Goal: Task Accomplishment & Management: Complete application form

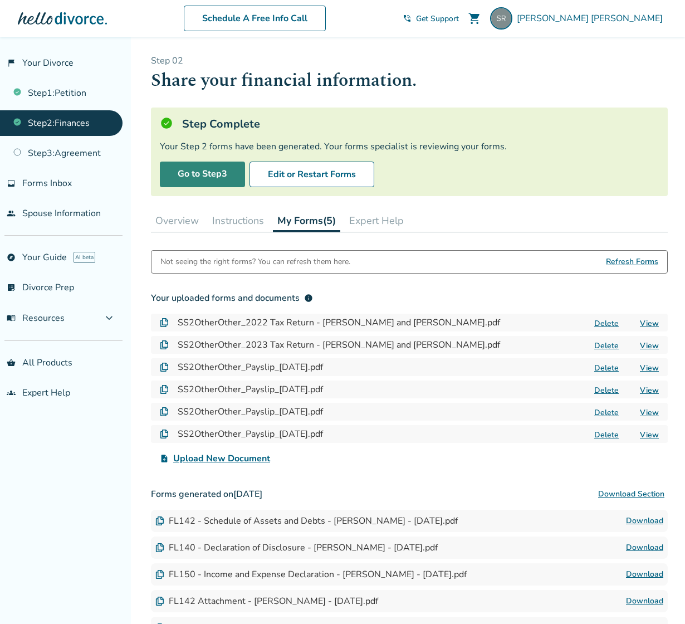
click at [182, 177] on link "Go to Step 3" at bounding box center [202, 175] width 85 height 26
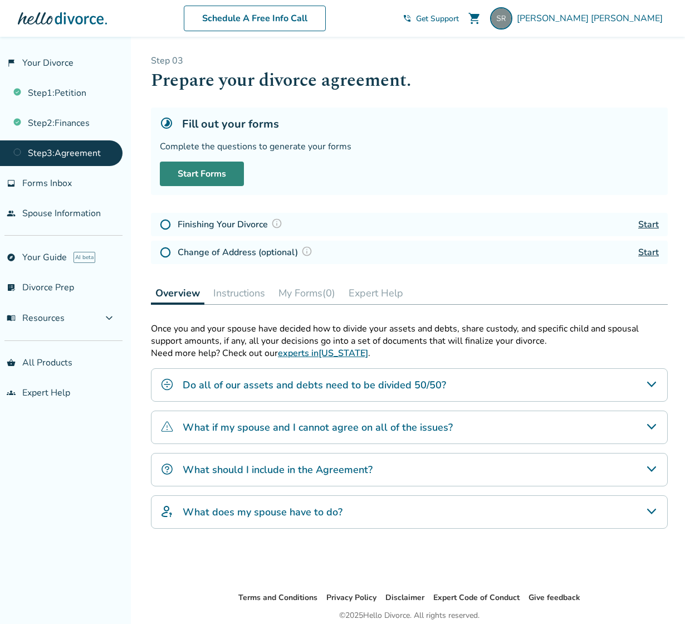
click at [187, 174] on link "Start Forms" at bounding box center [202, 174] width 84 height 25
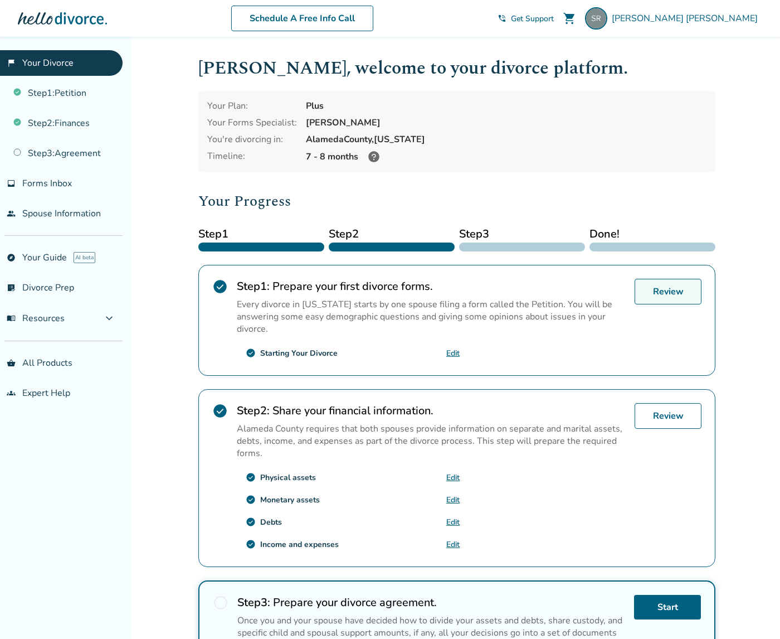
click at [653, 300] on link "Review" at bounding box center [668, 292] width 67 height 26
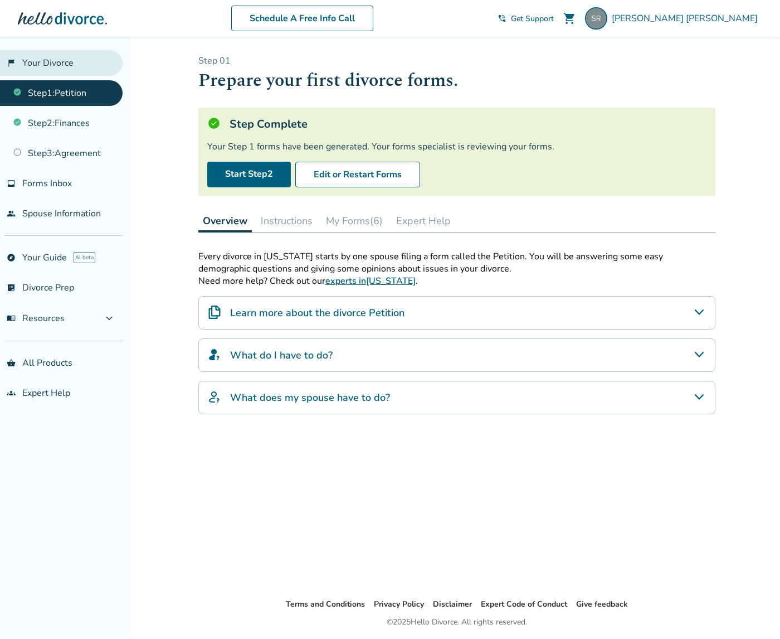
click at [41, 62] on link "flag_2 Your Divorce" at bounding box center [61, 63] width 123 height 26
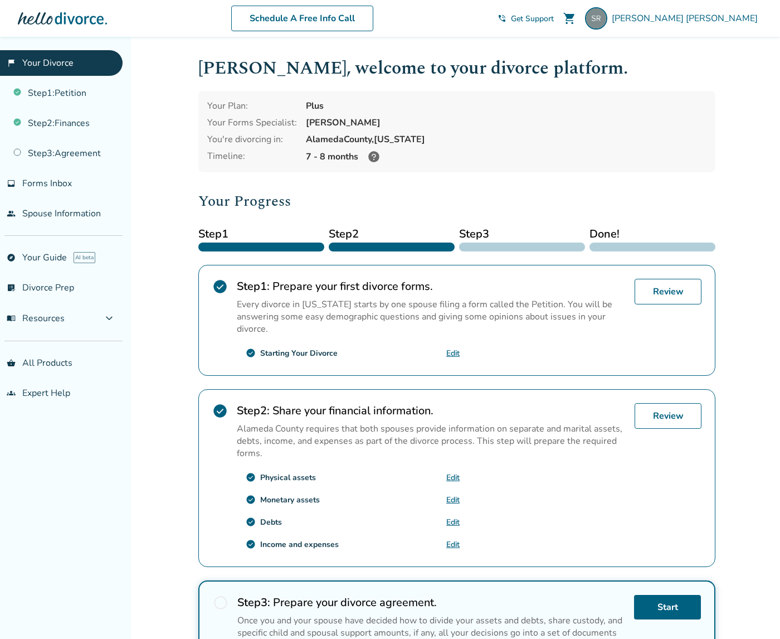
click at [374, 160] on icon at bounding box center [373, 156] width 11 height 11
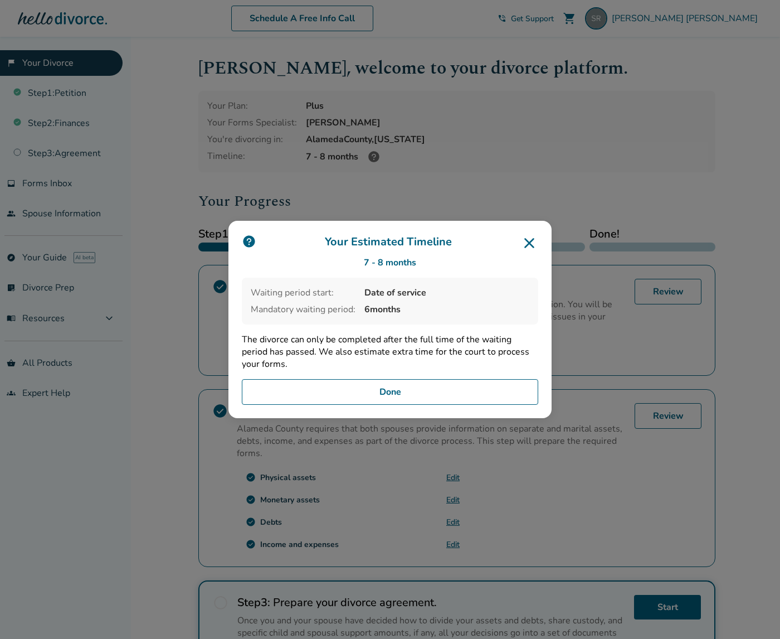
click at [475, 164] on div "Your Estimated Timeline 7 - 8 months Waiting period start: Date of service Mand…" at bounding box center [390, 319] width 780 height 639
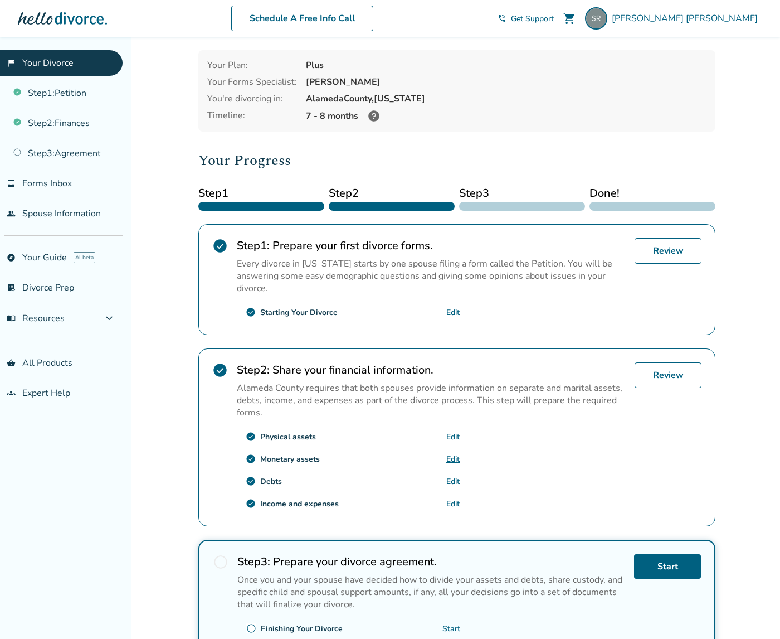
scroll to position [42, 0]
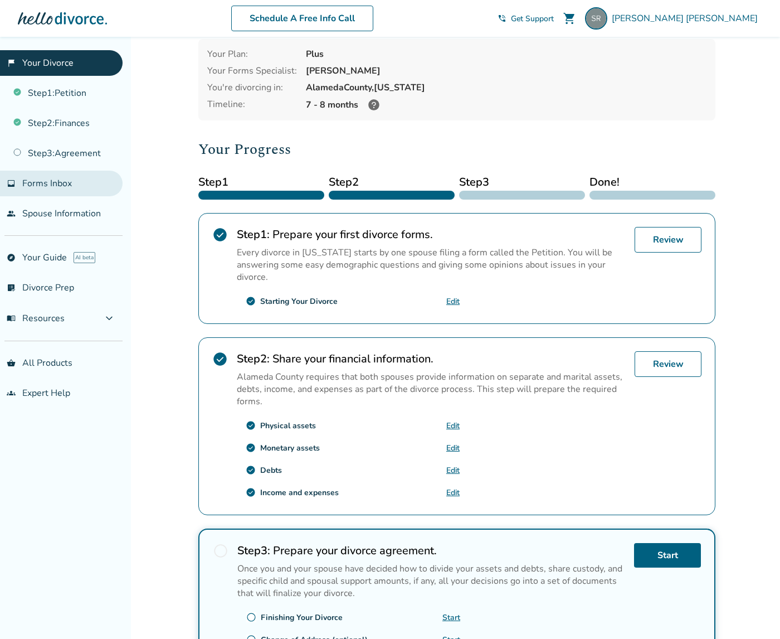
click at [91, 185] on link "inbox Forms Inbox" at bounding box center [61, 183] width 123 height 26
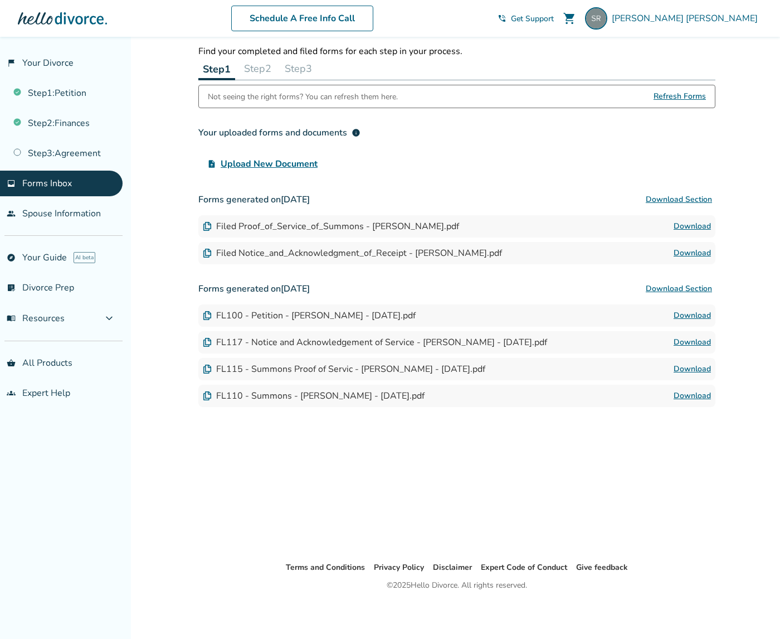
scroll to position [37, 0]
click at [677, 226] on link "Download" at bounding box center [692, 226] width 37 height 13
click at [679, 255] on link "Download" at bounding box center [692, 252] width 37 height 13
click at [534, 159] on div "upload_file Upload New Document" at bounding box center [456, 164] width 517 height 22
drag, startPoint x: 353, startPoint y: 318, endPoint x: 694, endPoint y: 325, distance: 341.6
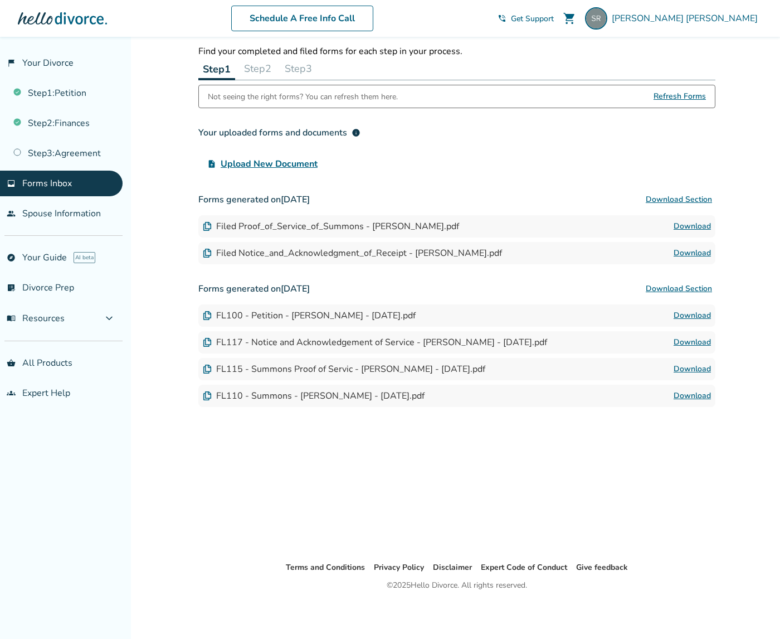
click at [353, 318] on div "FL100 - Petition - [PERSON_NAME] - [DATE].pdf" at bounding box center [309, 315] width 213 height 12
click at [685, 315] on link "Download" at bounding box center [692, 315] width 37 height 13
